Goal: Navigation & Orientation: Go to known website

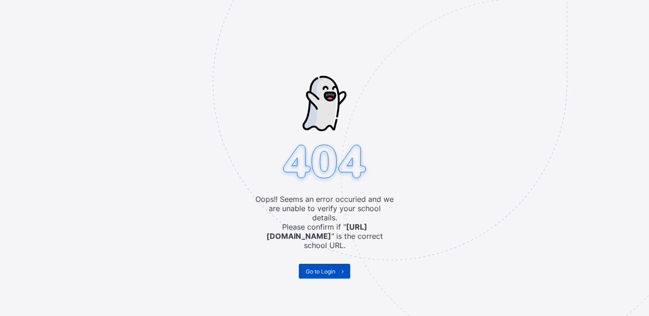
click at [322, 268] on span "Go to Login" at bounding box center [321, 271] width 30 height 7
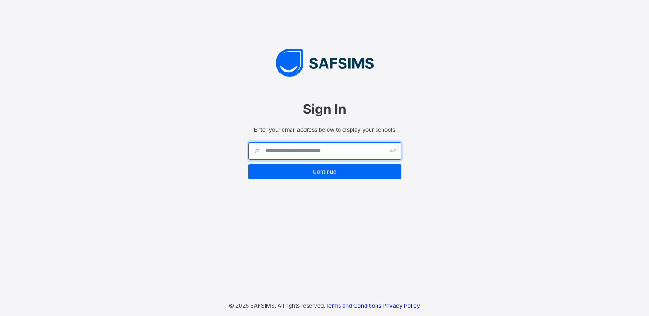
click at [295, 149] on input "text" at bounding box center [324, 151] width 153 height 18
type input "**********"
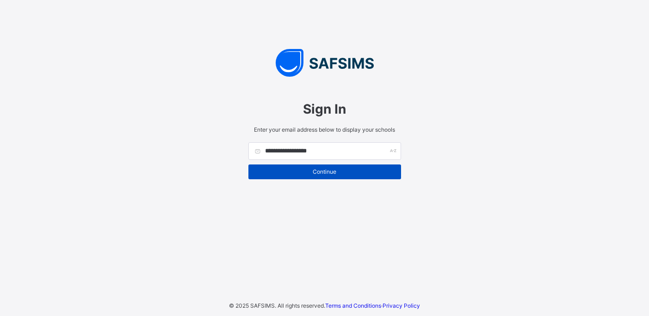
click at [321, 167] on div "Continue" at bounding box center [324, 172] width 153 height 15
